Goal: Task Accomplishment & Management: Manage account settings

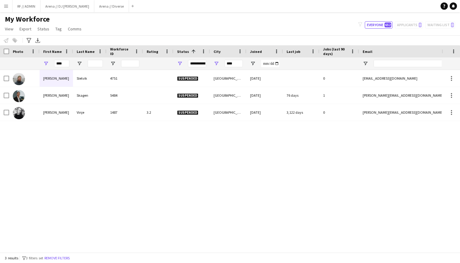
click at [2, 8] on button "Menu" at bounding box center [6, 6] width 12 height 12
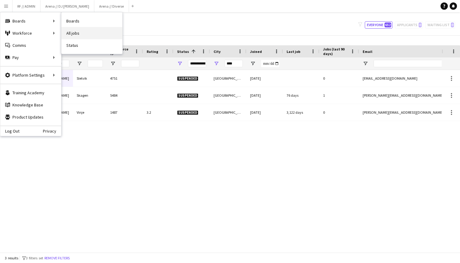
click at [79, 29] on link "All jobs" at bounding box center [91, 33] width 61 height 12
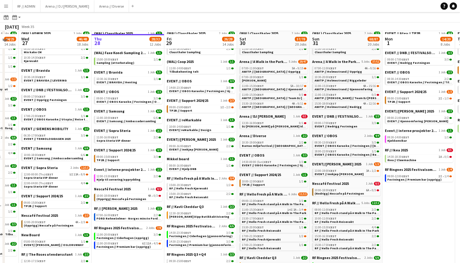
scroll to position [37, 0]
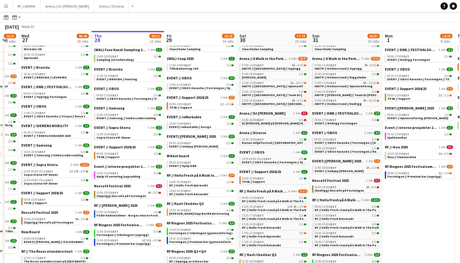
click at [268, 120] on div "13:30-16:00 CEST 0/1" at bounding box center [274, 120] width 64 height 3
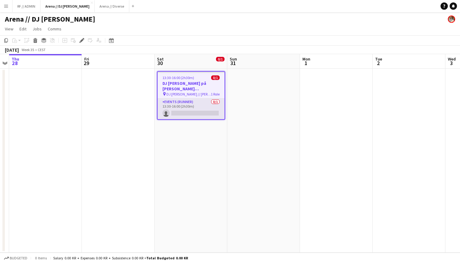
click at [207, 105] on app-card-role "Events (Runner) 0/1 13:30-16:00 (2h30m) single-neutral-actions" at bounding box center [191, 109] width 67 height 21
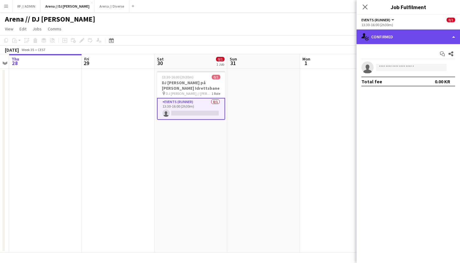
click at [437, 36] on div "single-neutral-actions-check-2 Confirmed" at bounding box center [408, 37] width 103 height 15
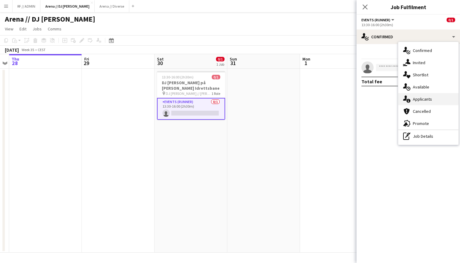
click at [434, 97] on div "single-neutral-actions-information Applicants" at bounding box center [428, 99] width 60 height 12
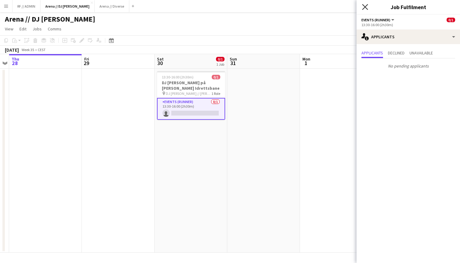
click at [363, 8] on icon "Close pop-in" at bounding box center [365, 7] width 6 height 6
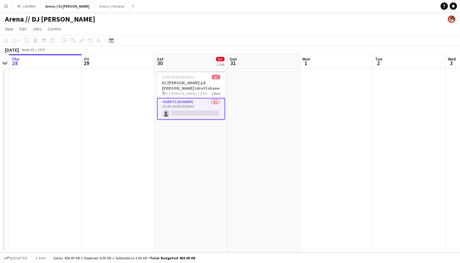
click at [271, 94] on app-date-cell at bounding box center [263, 161] width 73 height 184
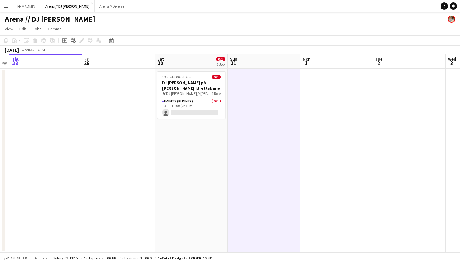
click at [7, 4] on app-icon "Menu" at bounding box center [6, 6] width 5 height 5
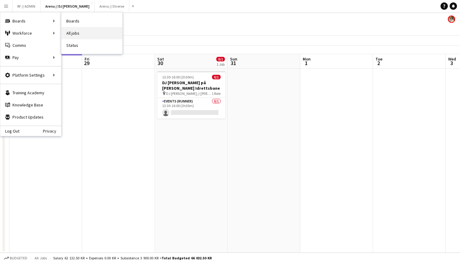
click at [76, 34] on link "All jobs" at bounding box center [91, 33] width 61 height 12
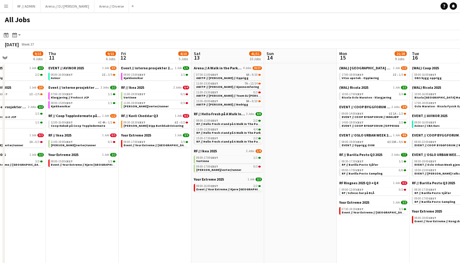
scroll to position [0, 173]
